Goal: Task Accomplishment & Management: Use online tool/utility

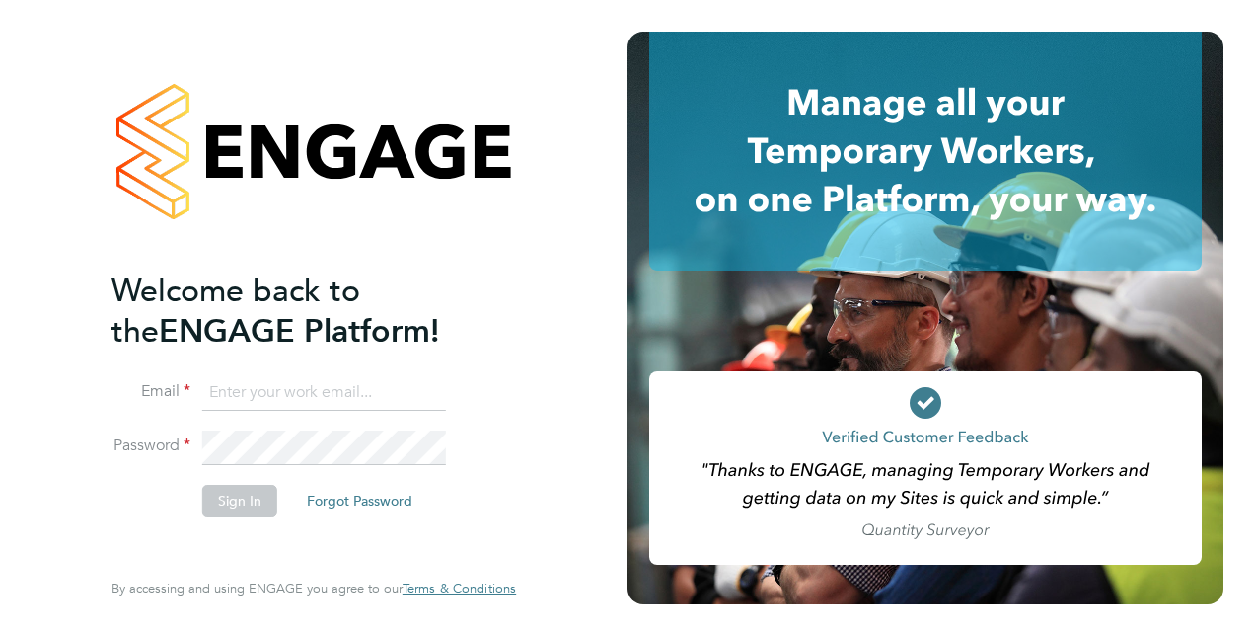
type input "[PERSON_NAME][EMAIL_ADDRESS][DOMAIN_NAME]"
click at [247, 512] on button "Sign In" at bounding box center [239, 501] width 75 height 32
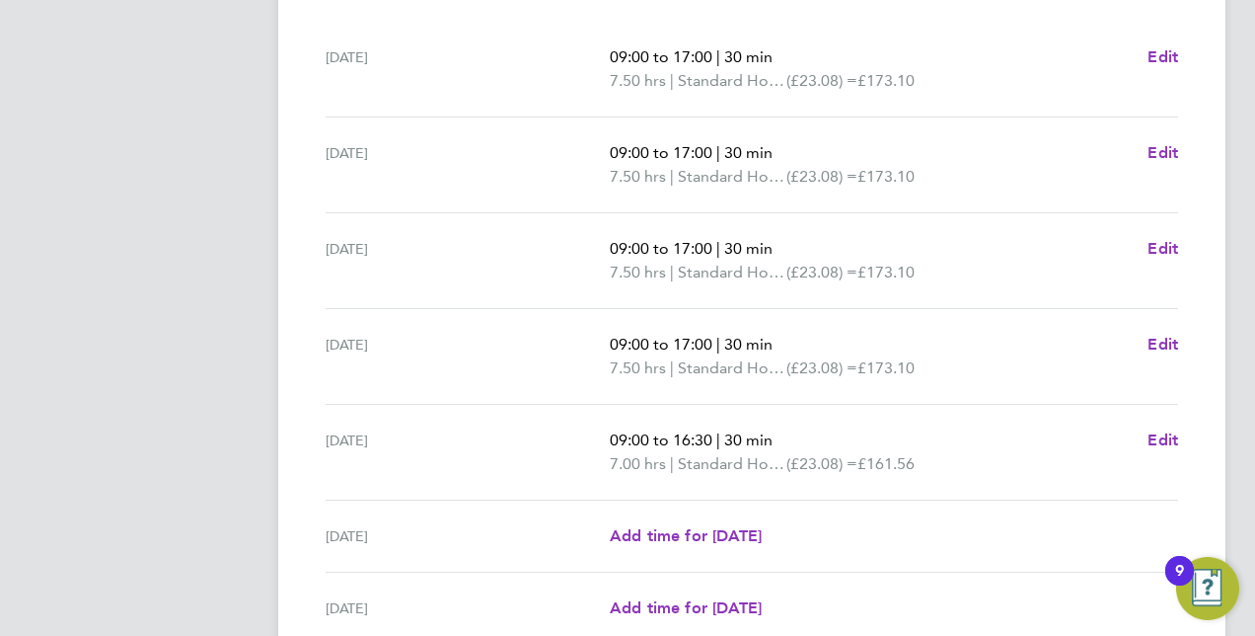
scroll to position [802, 0]
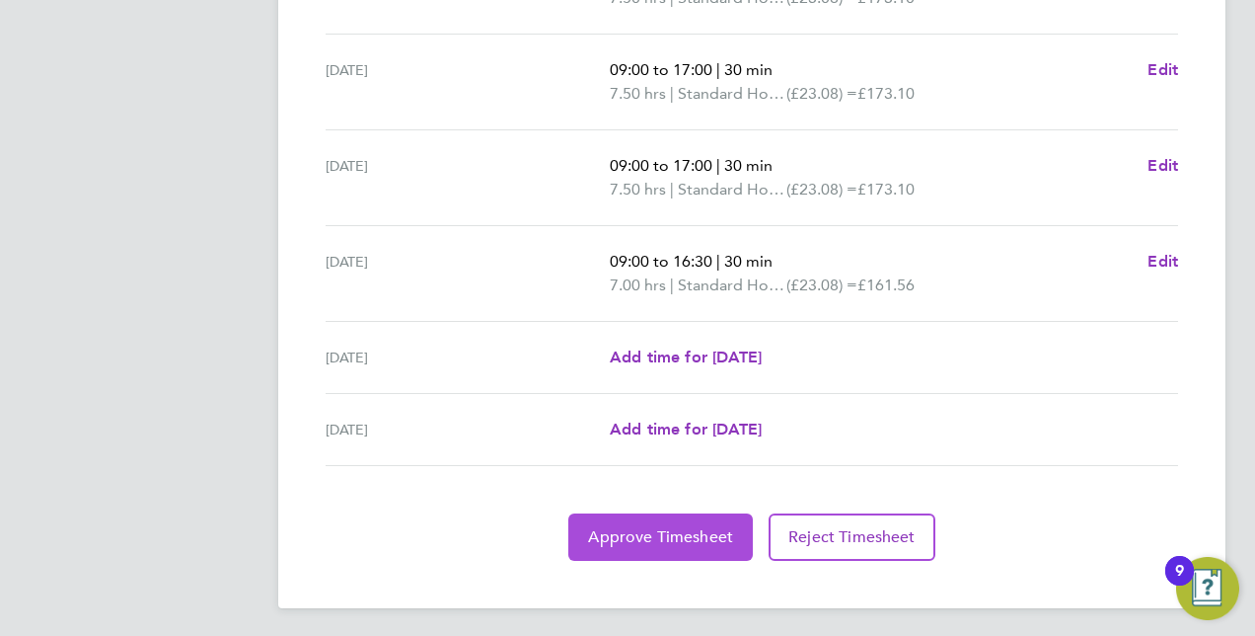
click at [630, 527] on span "Approve Timesheet" at bounding box center [660, 537] width 145 height 20
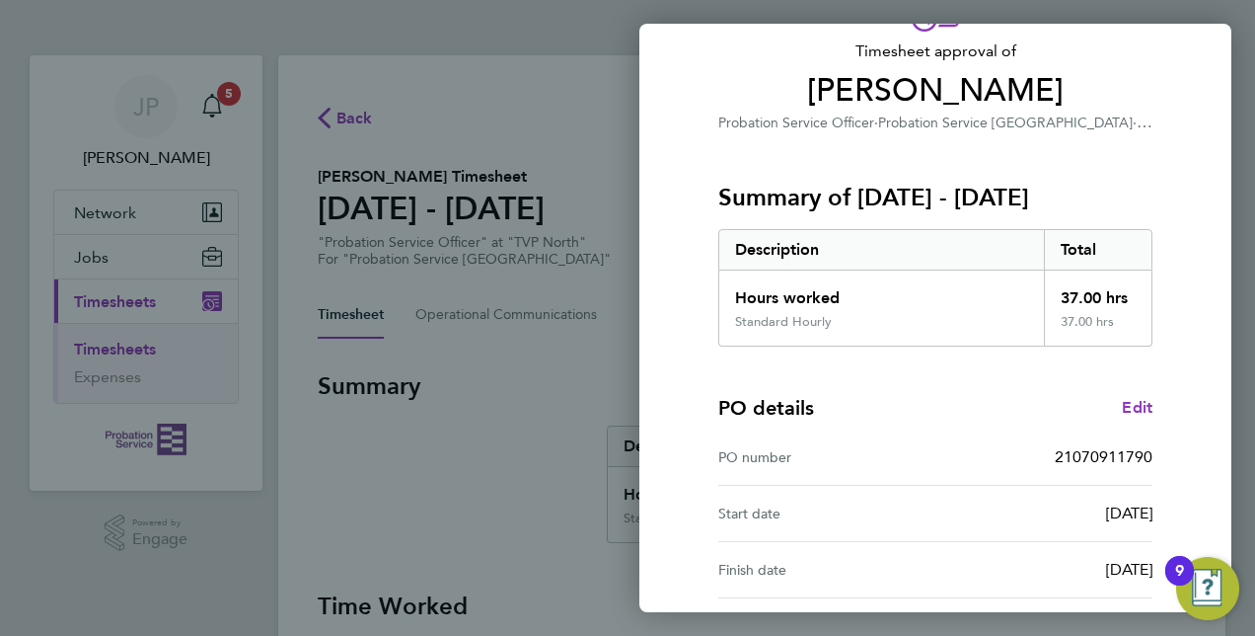
scroll to position [308, 0]
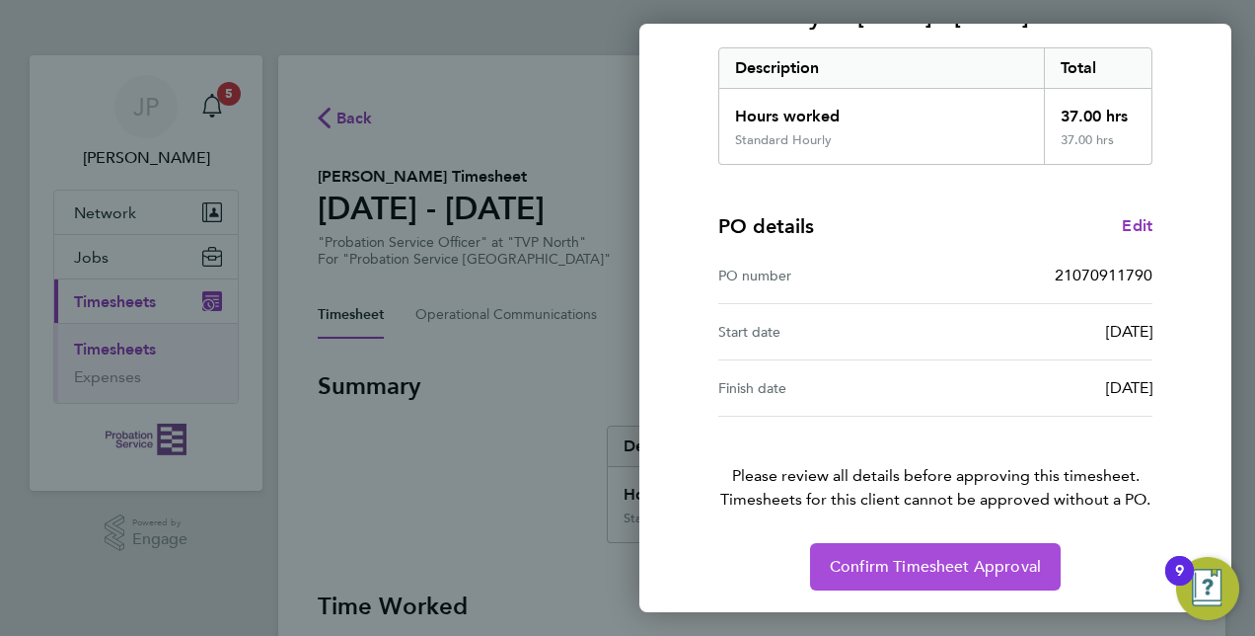
click at [875, 566] on span "Confirm Timesheet Approval" at bounding box center [935, 567] width 211 height 20
